Goal: Information Seeking & Learning: Find specific fact

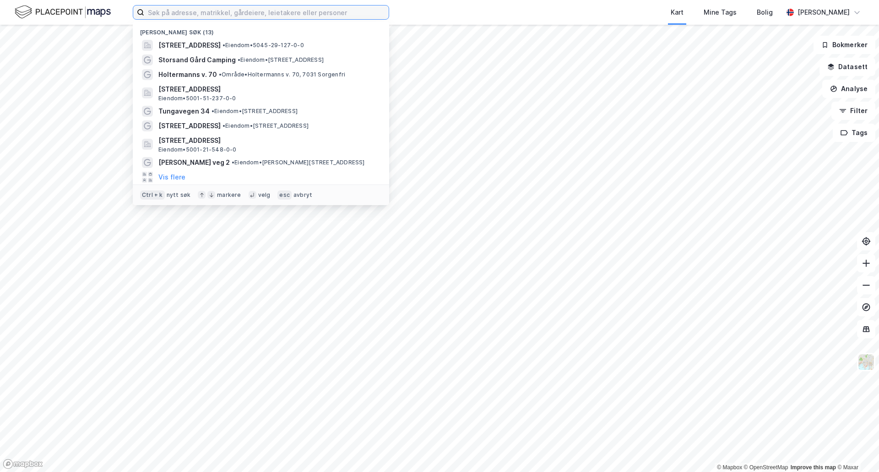
click at [152, 12] on input at bounding box center [266, 12] width 245 height 14
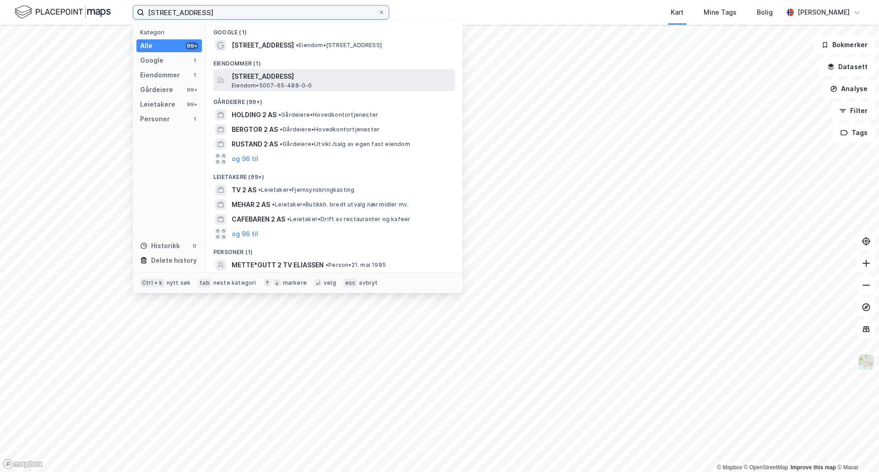
type input "[STREET_ADDRESS]"
click at [255, 76] on span "[STREET_ADDRESS]" at bounding box center [342, 76] width 220 height 11
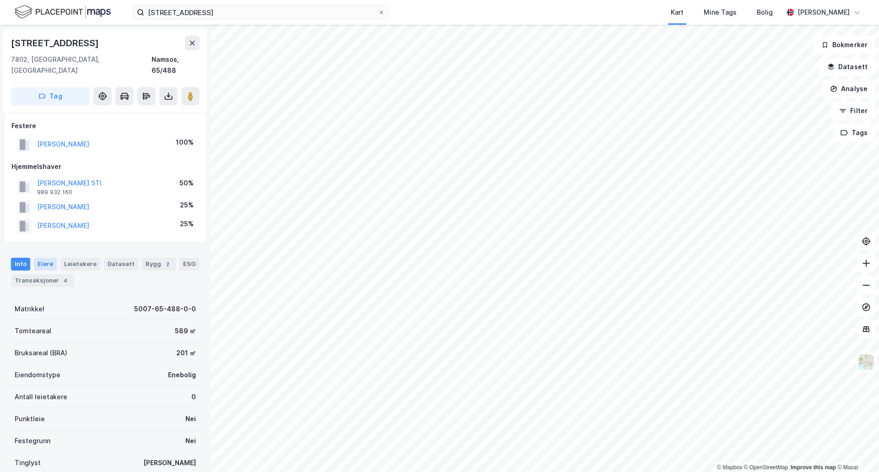
click at [41, 258] on div "Eiere" at bounding box center [45, 264] width 23 height 13
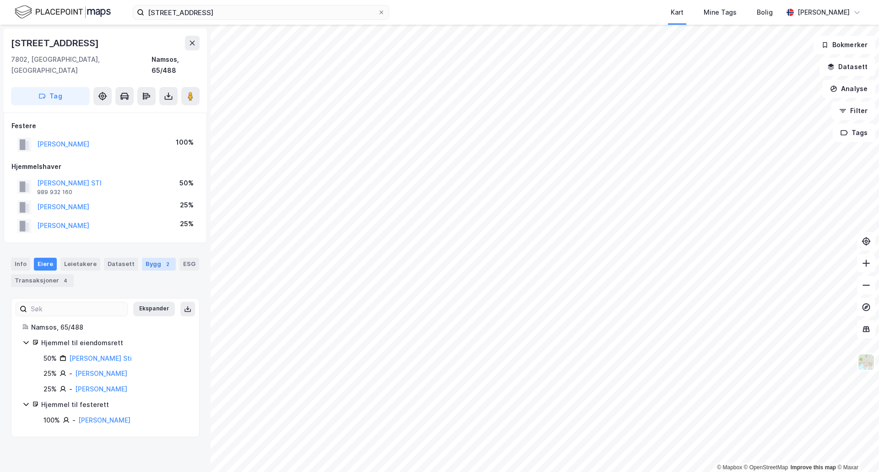
click at [156, 258] on div "Bygg 2" at bounding box center [159, 264] width 34 height 13
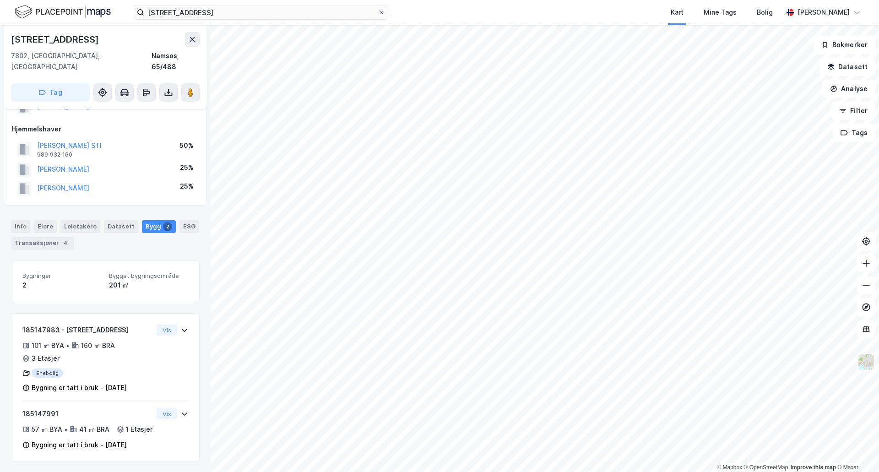
scroll to position [40, 0]
click at [37, 236] on div "Transaksjoner 4" at bounding box center [42, 242] width 63 height 13
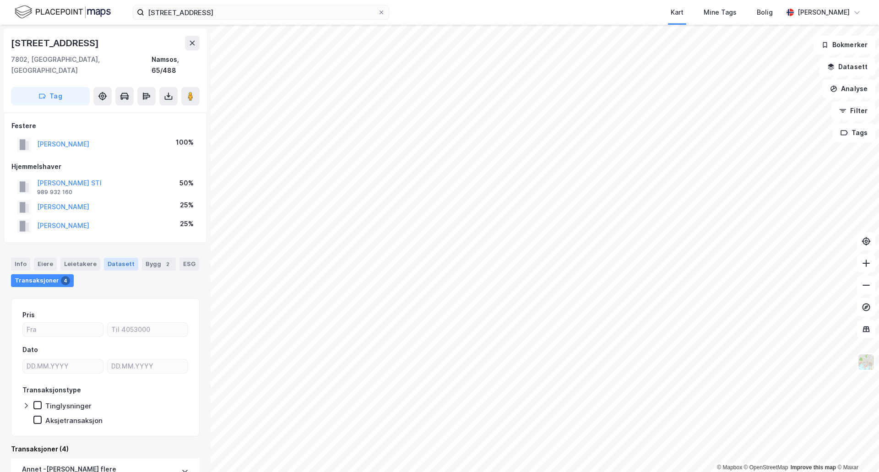
click at [118, 258] on div "Datasett" at bounding box center [121, 264] width 34 height 13
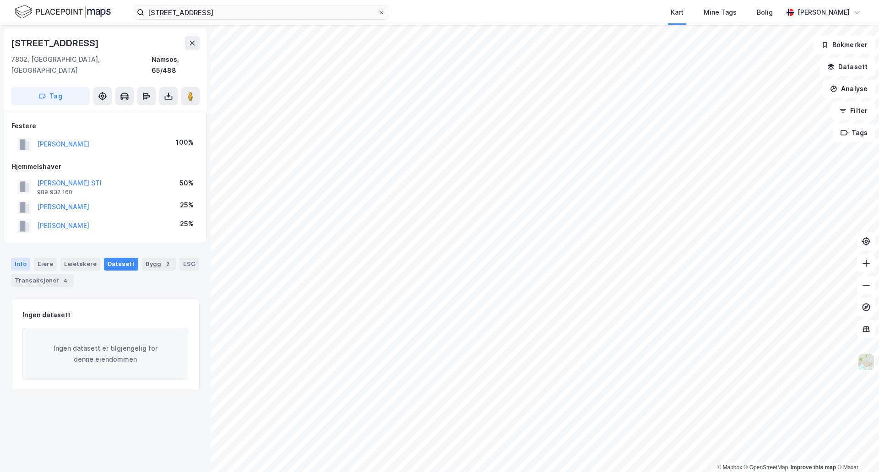
click at [22, 258] on div "Info" at bounding box center [20, 264] width 19 height 13
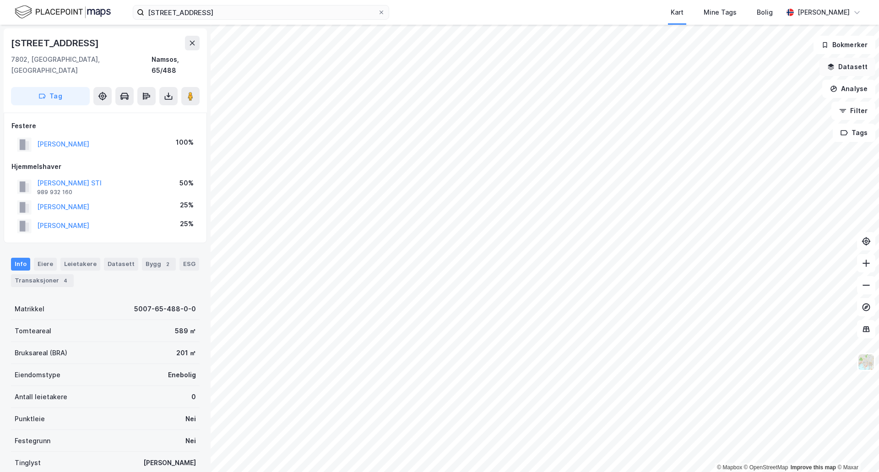
click at [848, 66] on button "Datasett" at bounding box center [848, 67] width 56 height 18
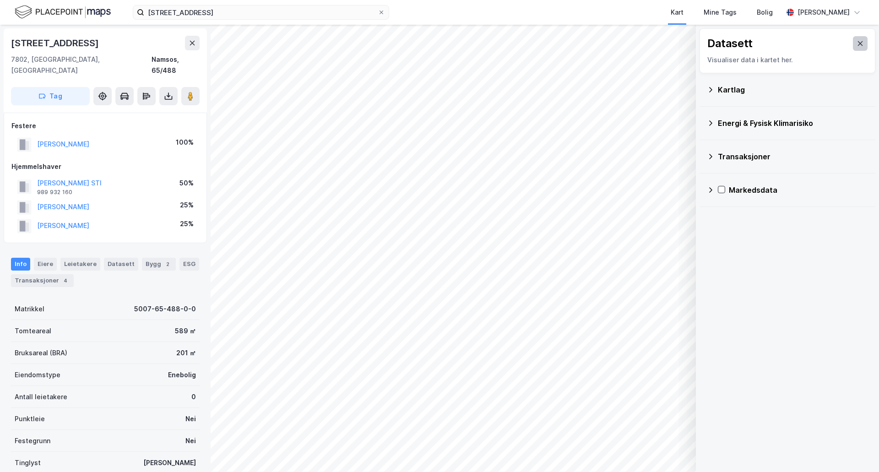
click at [857, 42] on icon at bounding box center [860, 43] width 7 height 7
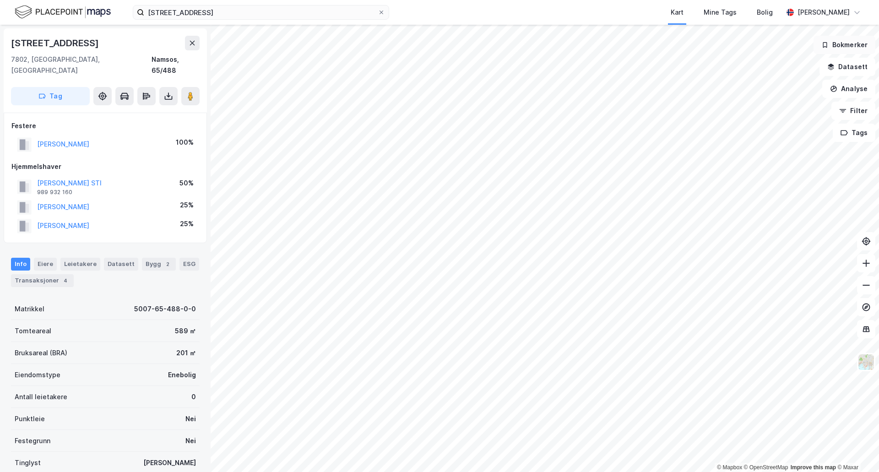
click at [848, 43] on button "Bokmerker" at bounding box center [845, 45] width 62 height 18
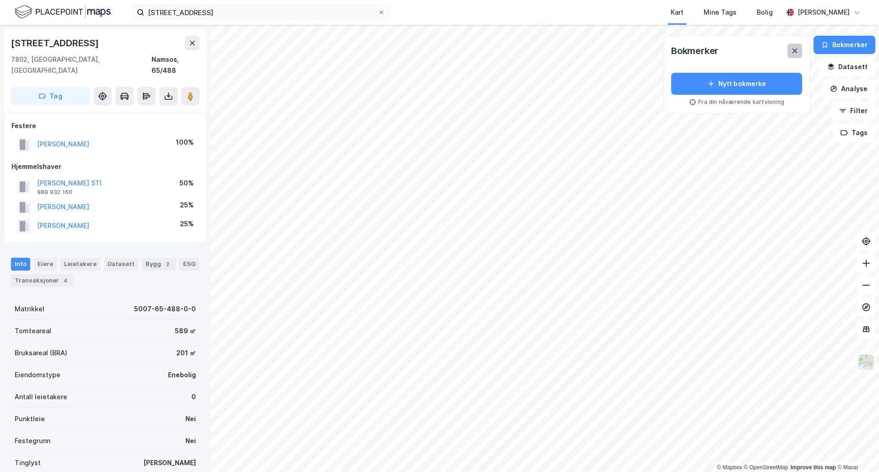
click at [798, 49] on icon at bounding box center [795, 51] width 5 height 5
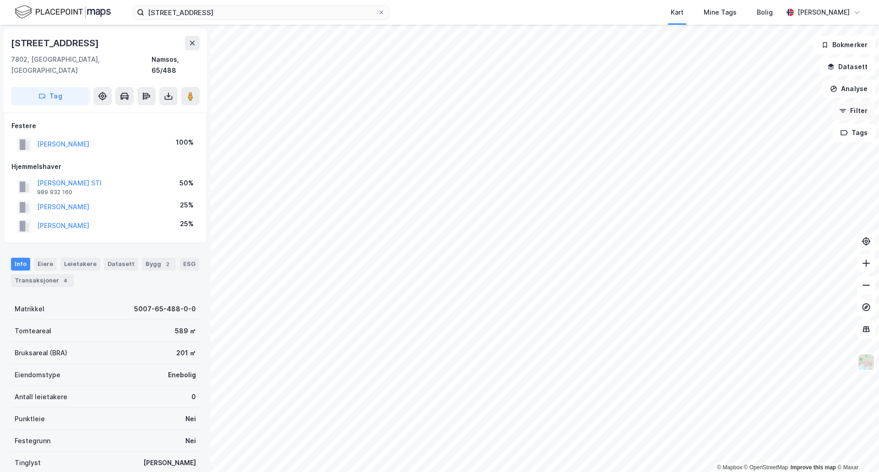
click at [859, 109] on button "Filter" at bounding box center [854, 111] width 44 height 18
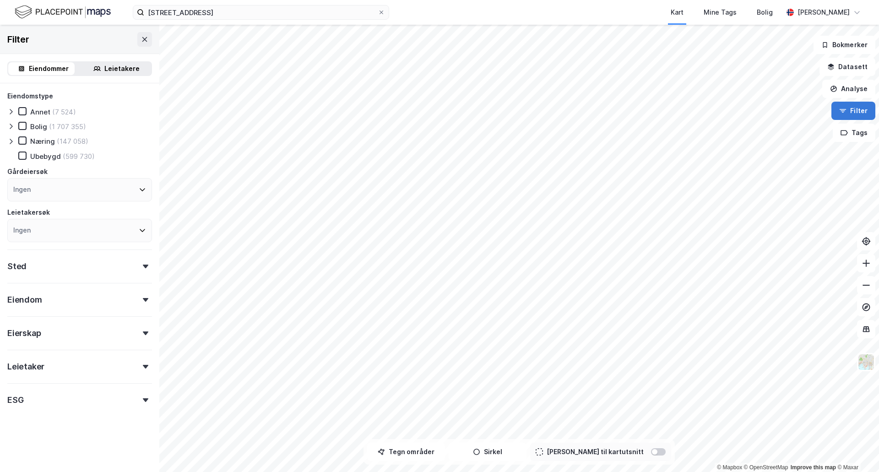
click at [859, 109] on button "Filter" at bounding box center [854, 111] width 44 height 18
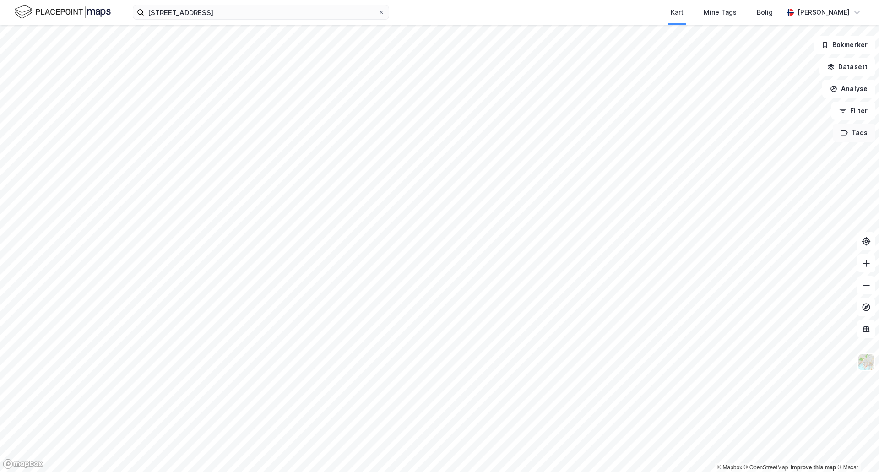
click at [858, 131] on button "Tags" at bounding box center [854, 133] width 43 height 18
click at [864, 128] on button "Tags" at bounding box center [854, 133] width 43 height 18
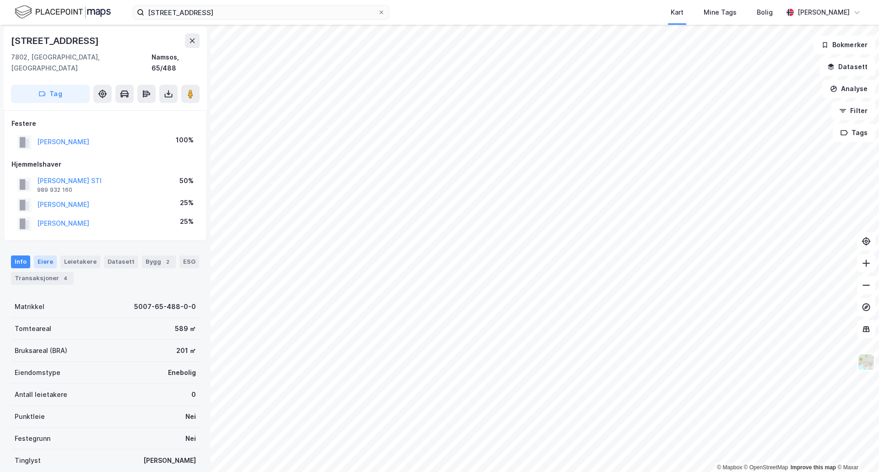
click at [44, 256] on div "Eiere" at bounding box center [45, 262] width 23 height 13
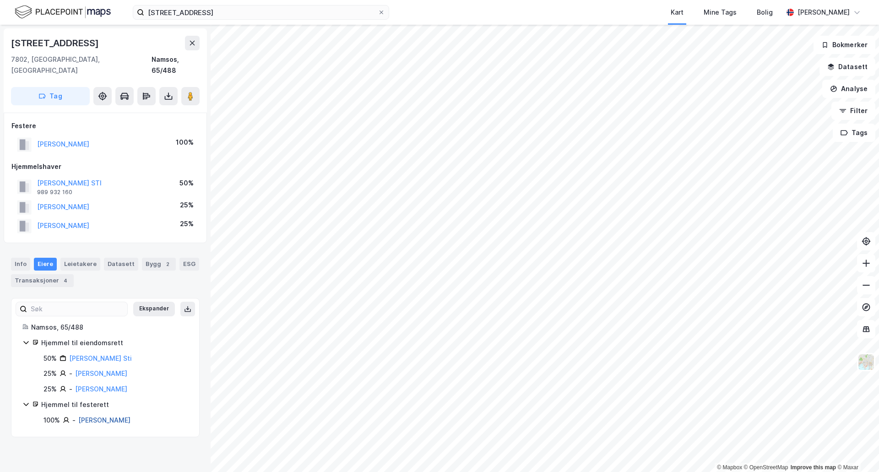
click at [86, 416] on link "[PERSON_NAME]" at bounding box center [104, 420] width 52 height 8
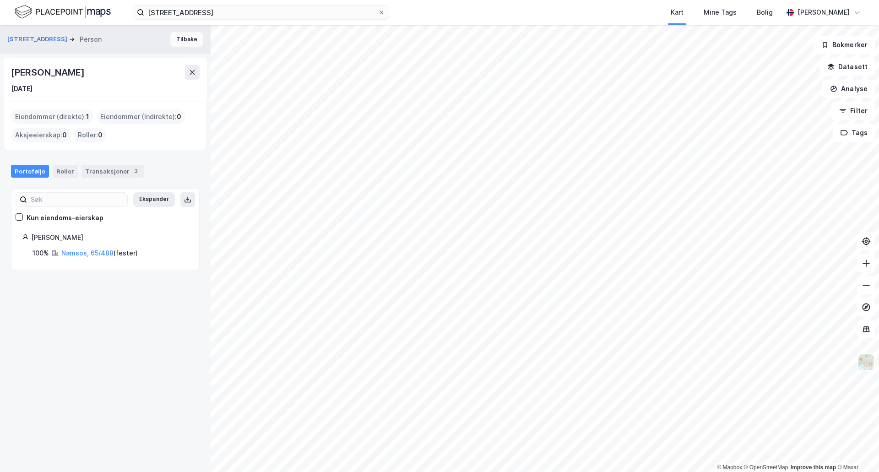
click at [179, 37] on button "Tilbake" at bounding box center [186, 39] width 33 height 15
